Goal: Task Accomplishment & Management: Manage account settings

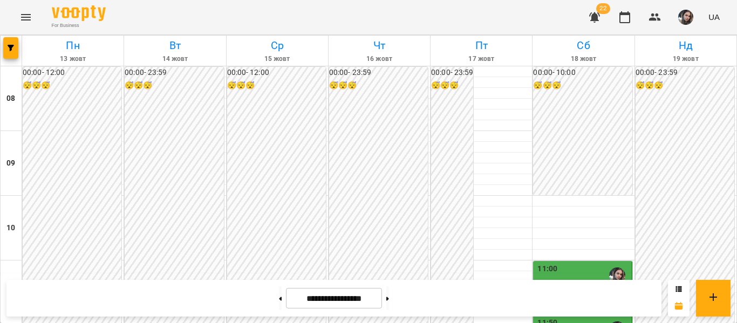
scroll to position [524, 0]
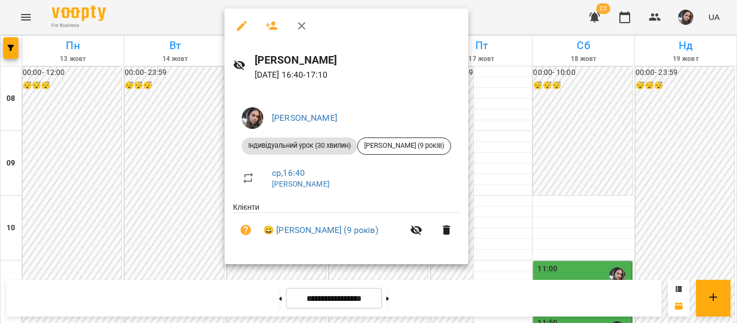
click at [473, 179] on div at bounding box center [368, 161] width 737 height 323
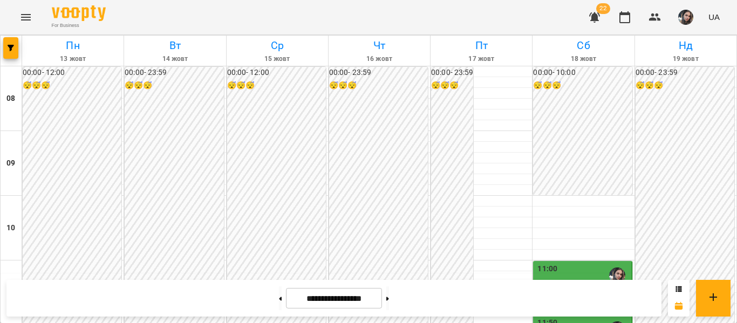
scroll to position [591, 0]
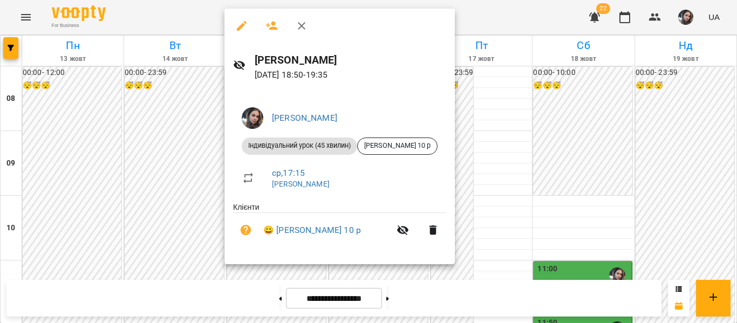
click at [500, 163] on div at bounding box center [368, 161] width 737 height 323
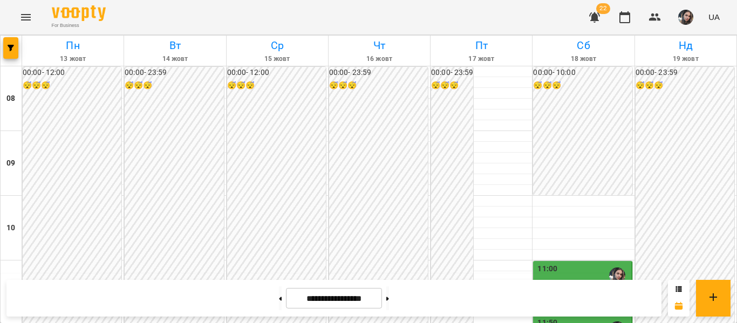
scroll to position [381, 0]
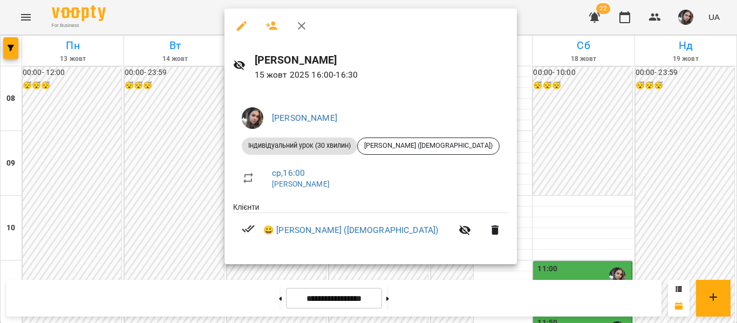
click at [494, 150] on div at bounding box center [368, 161] width 737 height 323
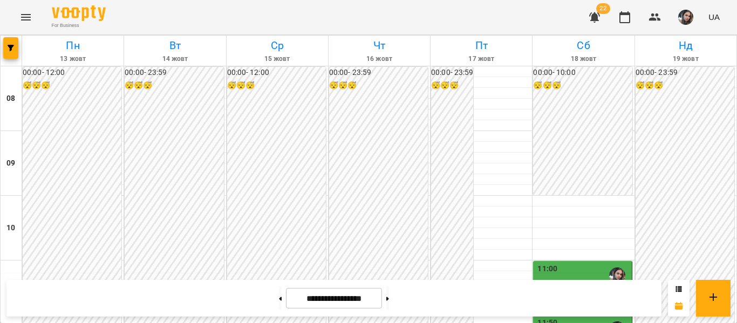
scroll to position [449, 0]
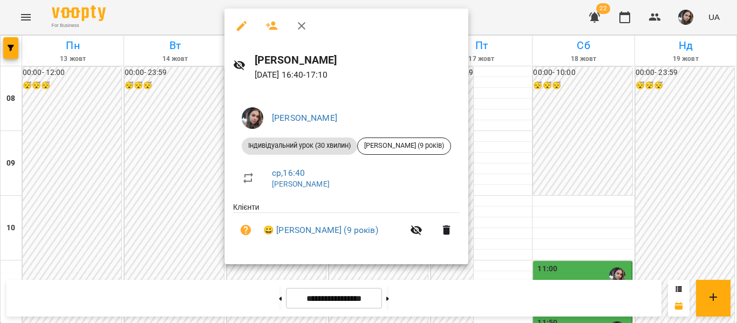
click at [464, 182] on div at bounding box center [368, 161] width 737 height 323
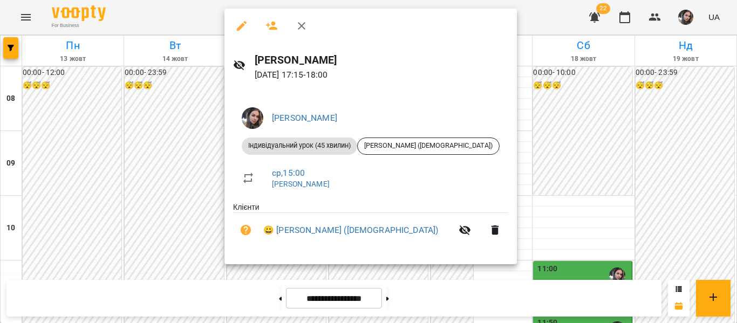
click at [481, 198] on div at bounding box center [368, 161] width 737 height 323
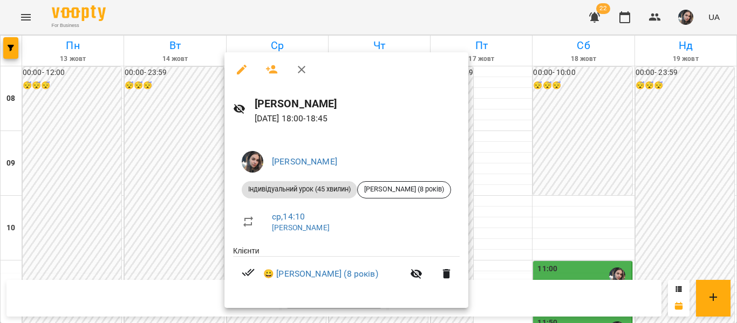
click at [490, 221] on div at bounding box center [368, 161] width 737 height 323
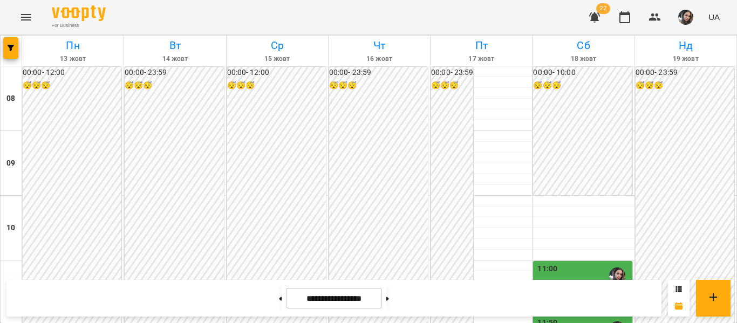
scroll to position [560, 0]
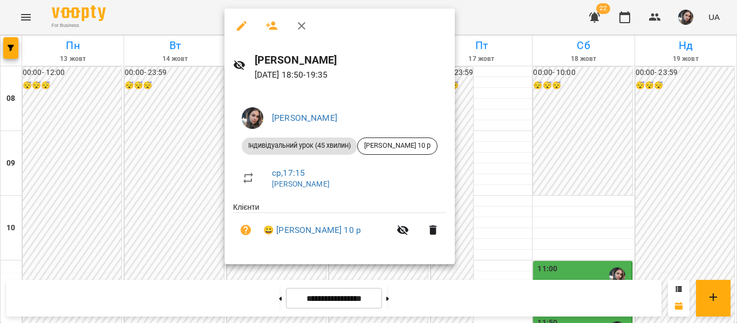
click at [495, 178] on div at bounding box center [368, 161] width 737 height 323
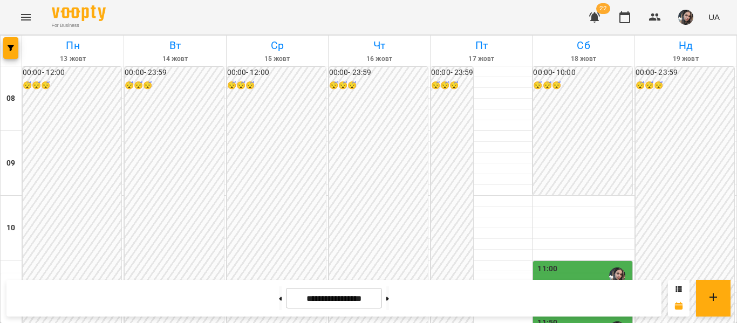
scroll to position [505, 0]
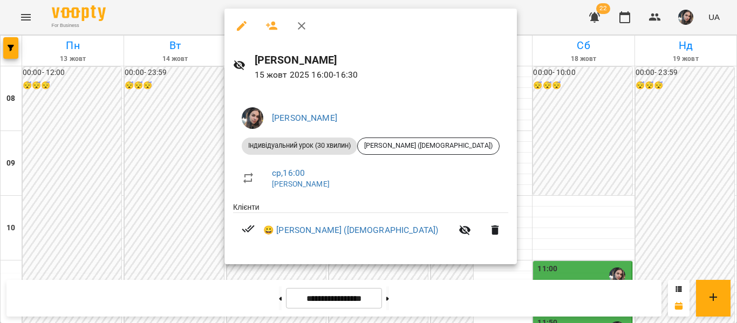
click at [496, 127] on div at bounding box center [368, 161] width 737 height 323
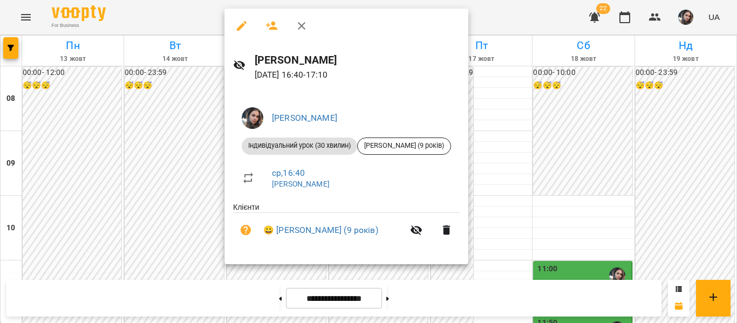
click at [478, 173] on div at bounding box center [368, 161] width 737 height 323
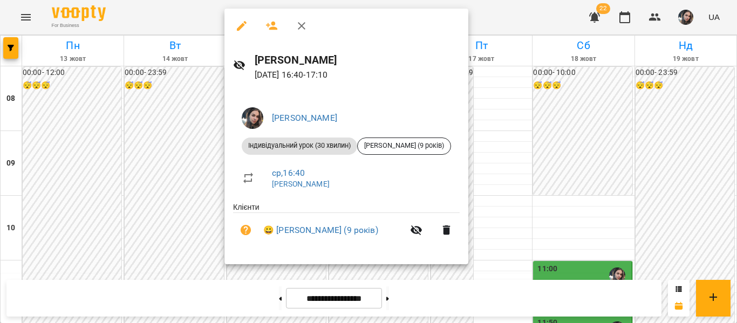
click at [472, 151] on div at bounding box center [368, 161] width 737 height 323
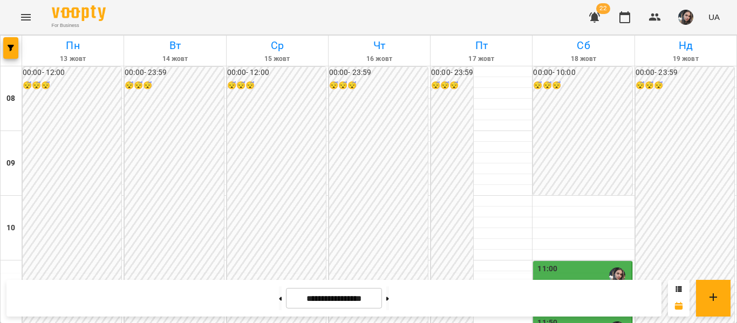
scroll to position [572, 0]
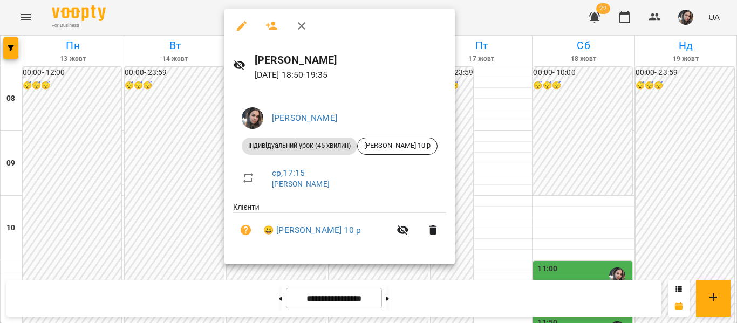
click at [506, 202] on div at bounding box center [368, 161] width 737 height 323
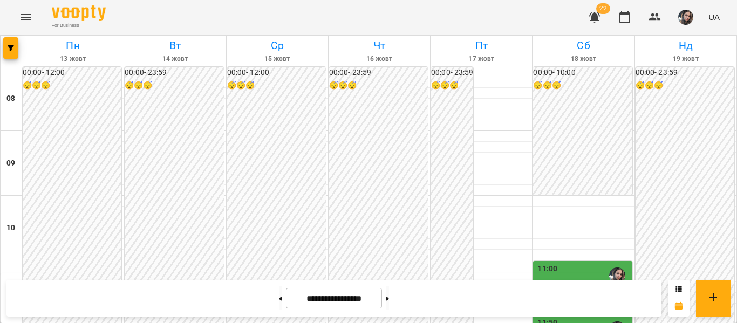
scroll to position [560, 0]
click at [295, 25] on div "For Business 22 UA" at bounding box center [368, 17] width 737 height 35
click at [278, 24] on div "For Business 22 UA" at bounding box center [368, 17] width 737 height 35
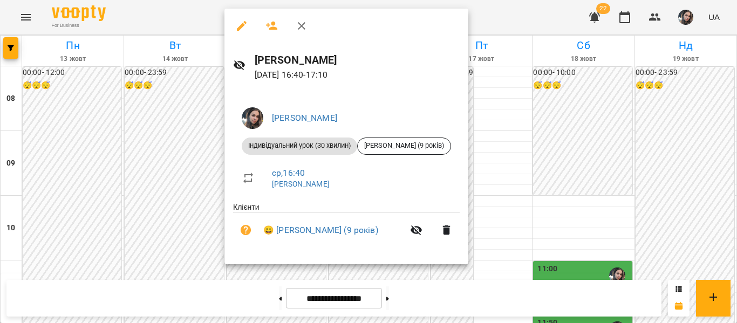
click at [470, 165] on div at bounding box center [368, 161] width 737 height 323
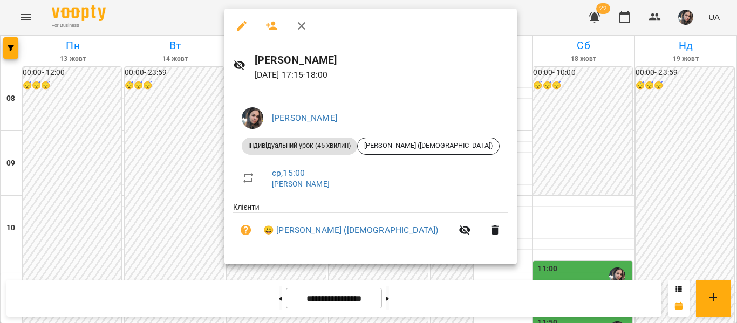
click at [503, 196] on div at bounding box center [368, 161] width 737 height 323
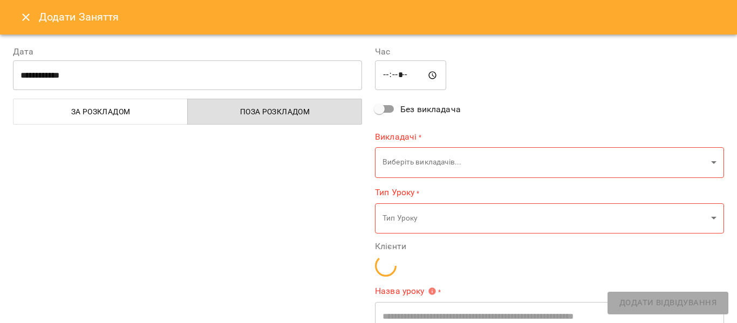
type input "**********"
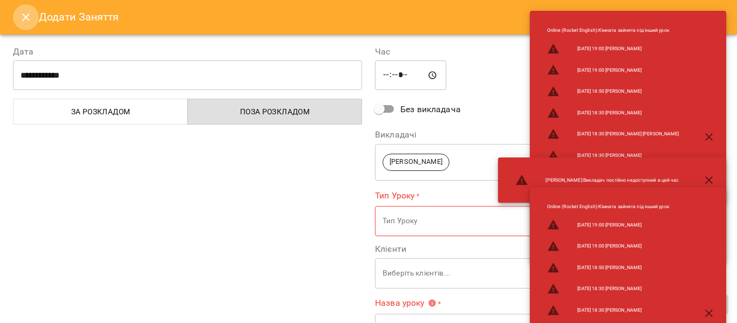
click at [29, 16] on icon "Close" at bounding box center [25, 17] width 13 height 13
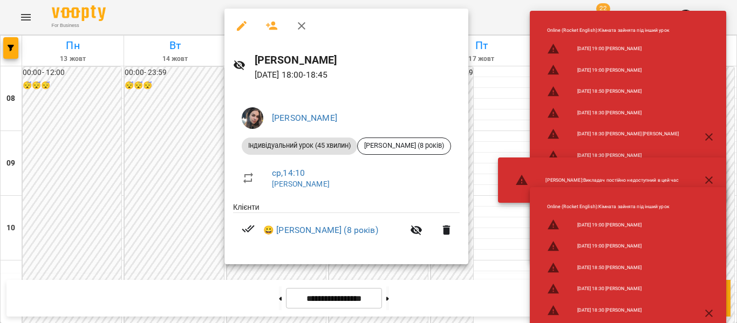
click at [498, 103] on div "Online (Rocket English) : Кімната зайнята під інший урок [DATE] 19:00 [PERSON_N…" at bounding box center [612, 137] width 228 height 253
click at [500, 83] on div "Online (Rocket English) : Кімната зайнята під інший урок [DATE] 19:00 [PERSON_N…" at bounding box center [612, 137] width 228 height 253
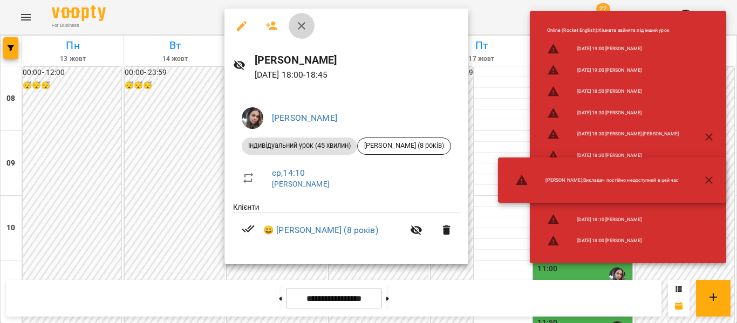
click at [301, 24] on icon "button" at bounding box center [302, 26] width 8 height 8
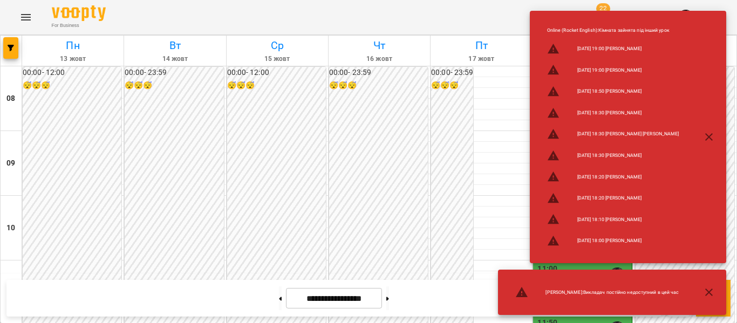
scroll to position [618, 0]
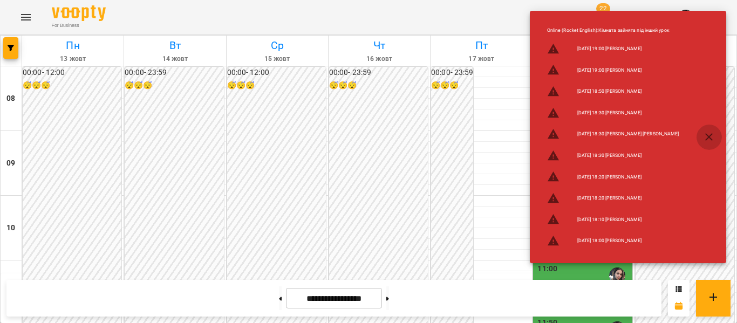
click at [708, 132] on icon "button" at bounding box center [709, 137] width 13 height 13
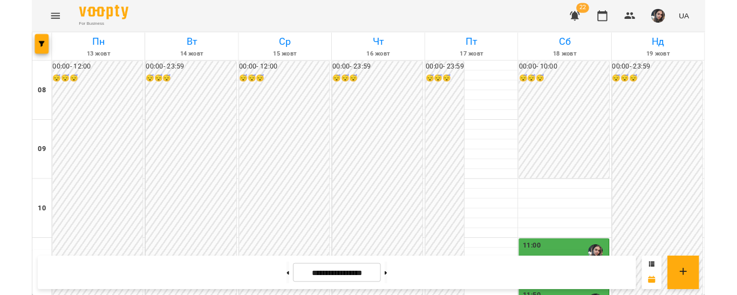
scroll to position [513, 0]
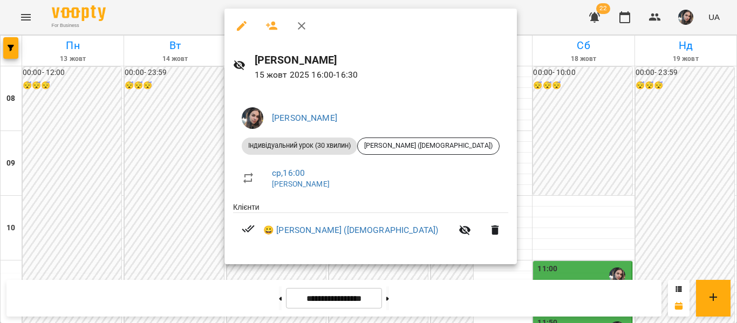
click at [483, 130] on div at bounding box center [368, 161] width 737 height 323
